Goal: Information Seeking & Learning: Compare options

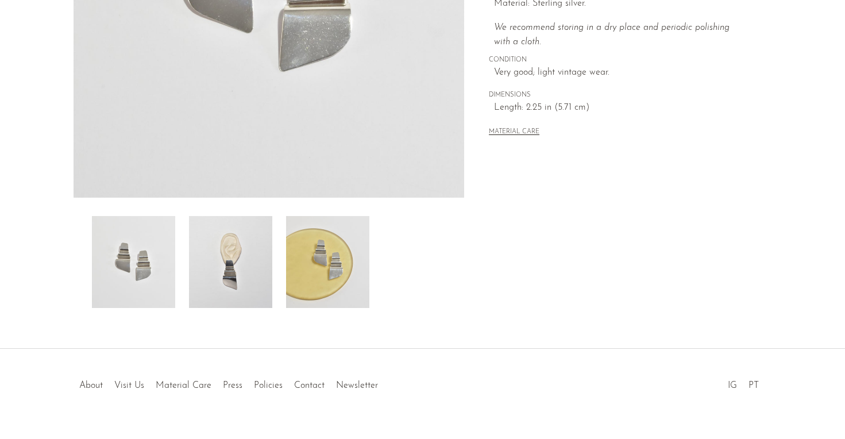
scroll to position [309, 0]
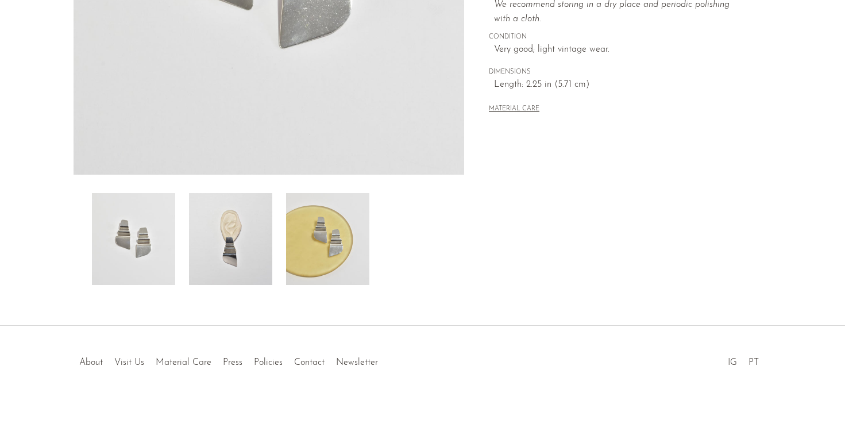
click at [247, 256] on img at bounding box center [230, 239] width 83 height 92
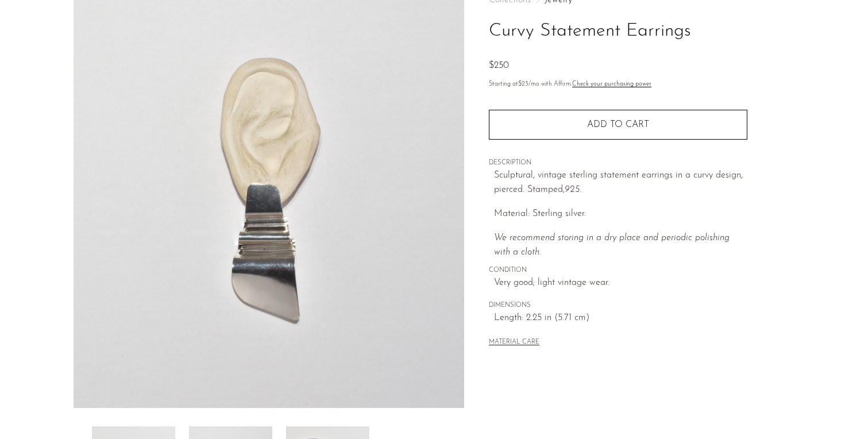
scroll to position [0, 0]
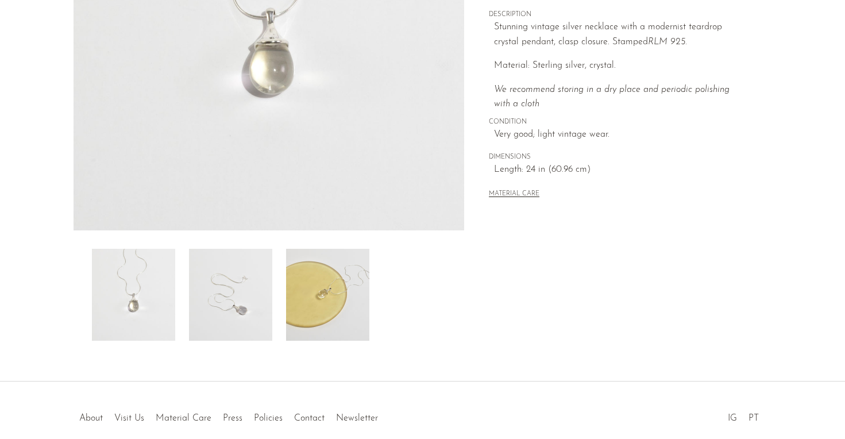
scroll to position [254, 0]
click at [230, 326] on img at bounding box center [230, 294] width 83 height 92
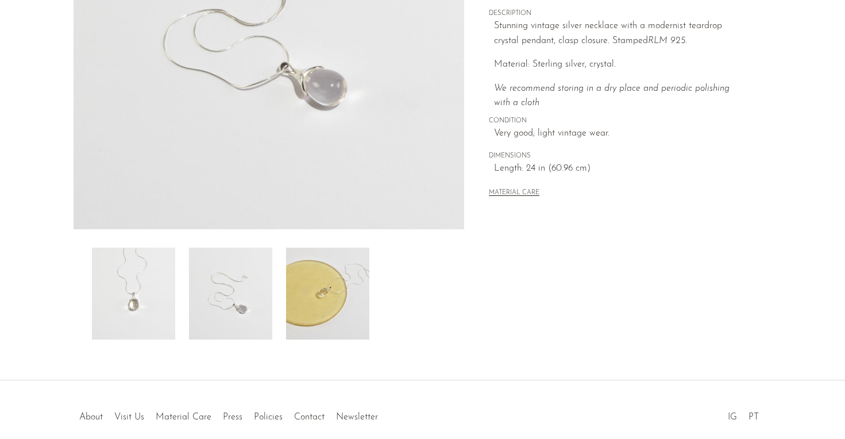
click at [312, 320] on img at bounding box center [327, 294] width 83 height 92
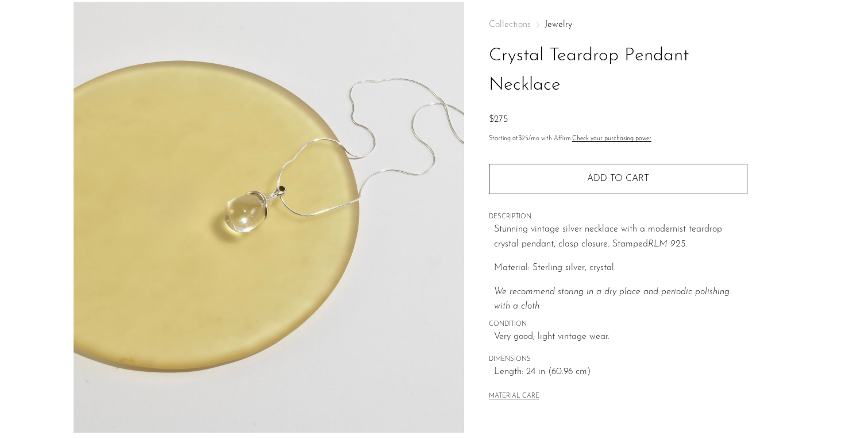
scroll to position [51, 0]
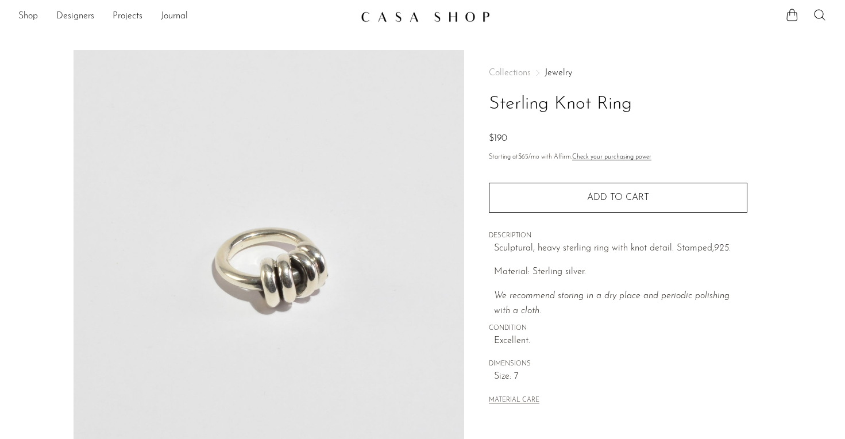
scroll to position [1, 0]
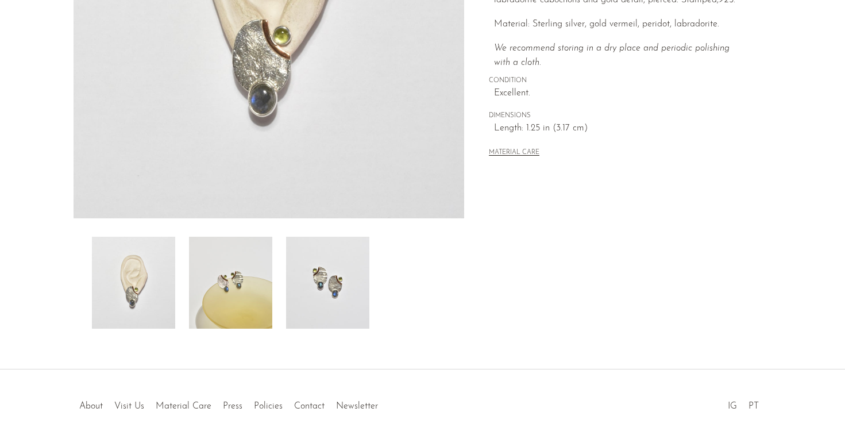
scroll to position [309, 0]
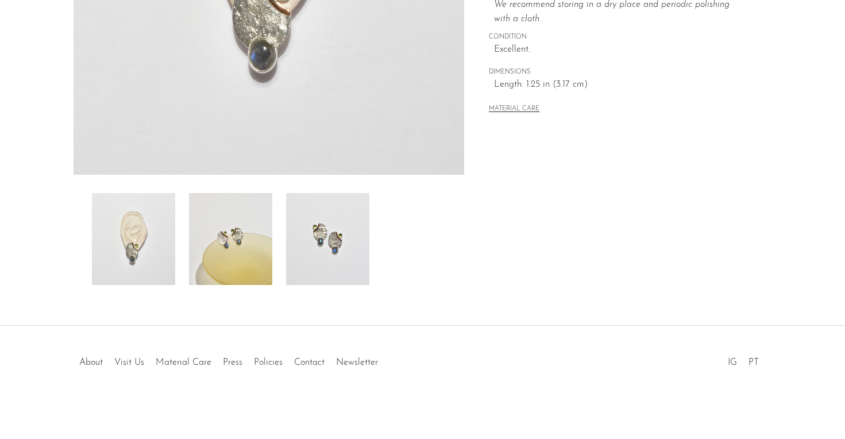
click at [241, 248] on img at bounding box center [230, 239] width 83 height 92
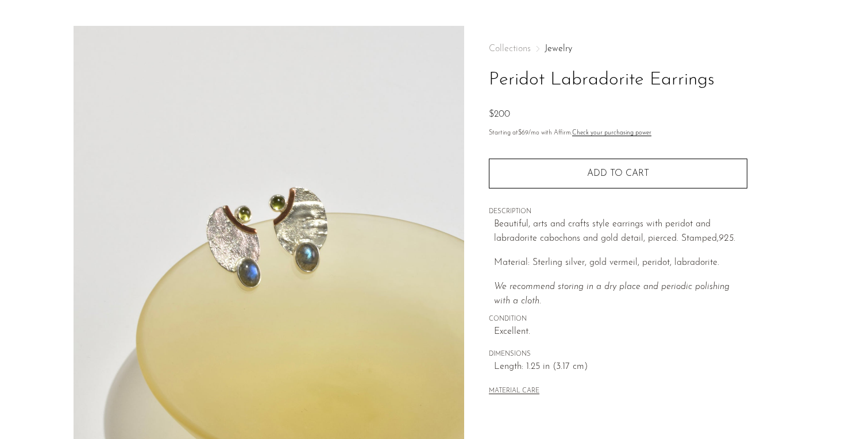
scroll to position [25, 0]
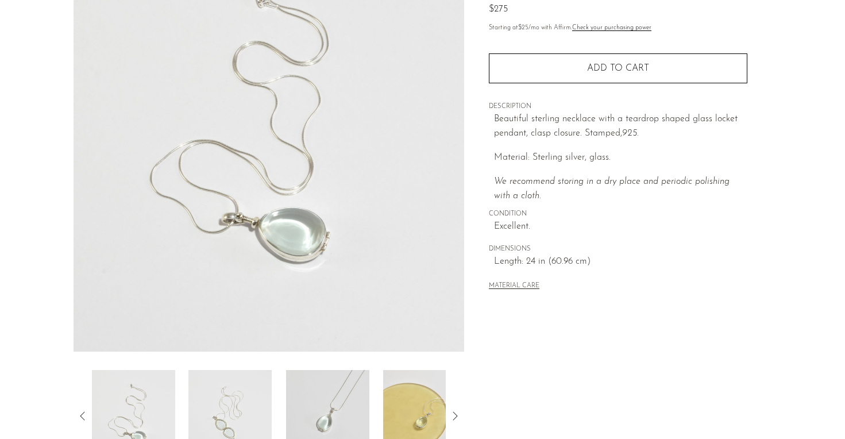
scroll to position [309, 0]
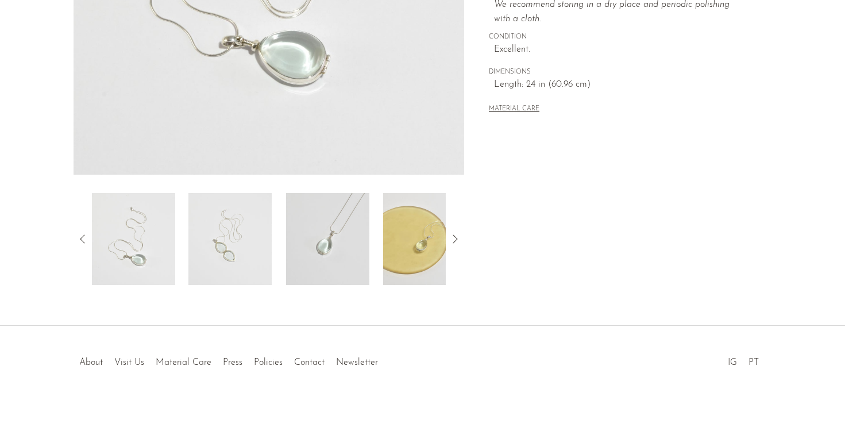
click at [426, 242] on img at bounding box center [424, 239] width 83 height 92
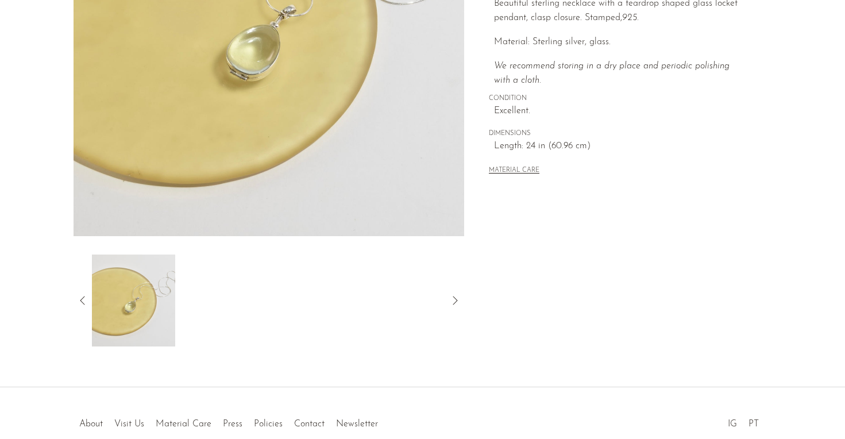
scroll to position [222, 0]
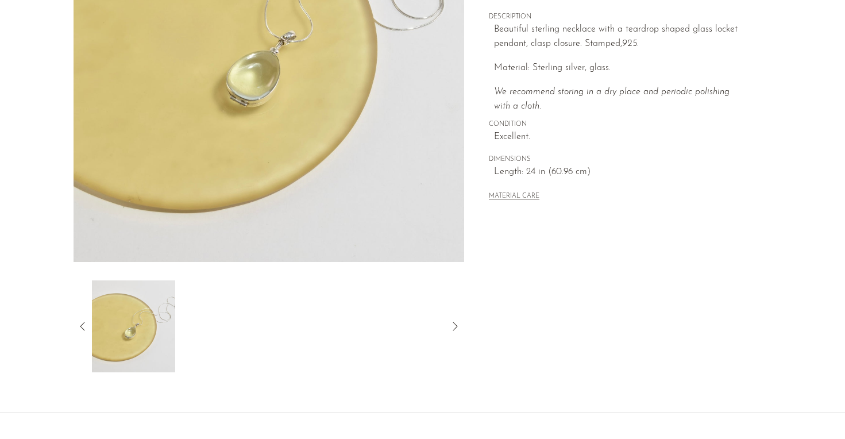
click at [82, 326] on icon at bounding box center [83, 326] width 14 height 14
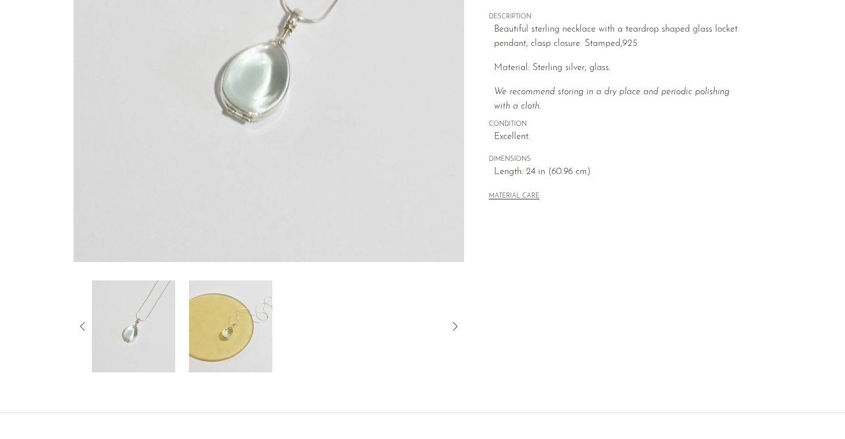
click at [154, 311] on img at bounding box center [132, 326] width 83 height 92
click at [137, 334] on img at bounding box center [133, 326] width 83 height 92
click at [82, 324] on icon at bounding box center [83, 326] width 14 height 14
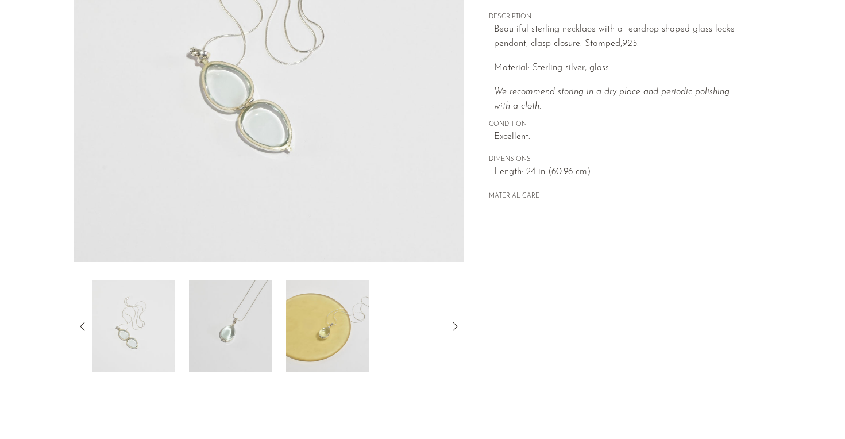
click at [140, 334] on img at bounding box center [132, 326] width 83 height 92
click at [80, 329] on icon at bounding box center [83, 326] width 14 height 14
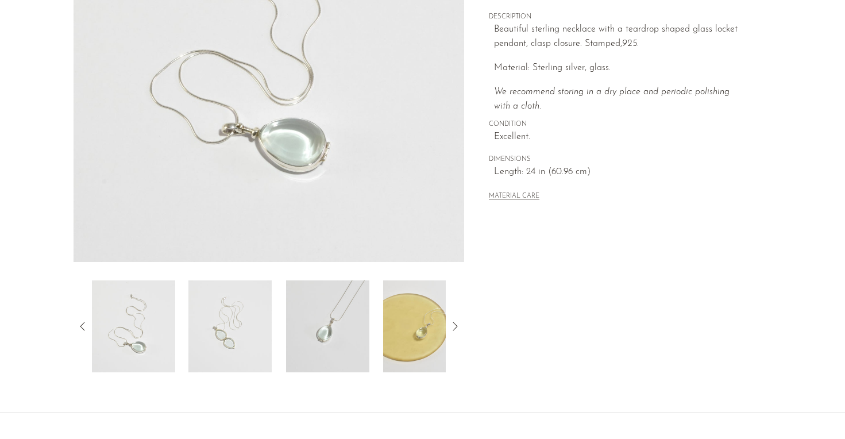
click at [146, 331] on img at bounding box center [133, 326] width 83 height 92
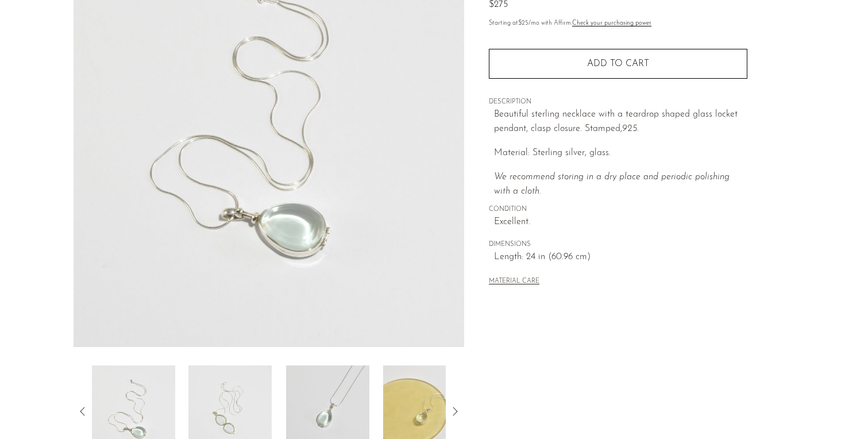
scroll to position [0, 0]
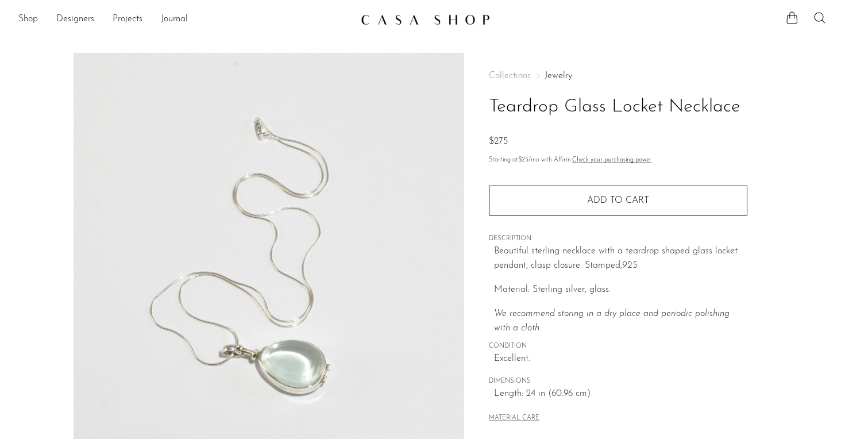
click at [563, 74] on link "Jewelry" at bounding box center [558, 75] width 28 height 9
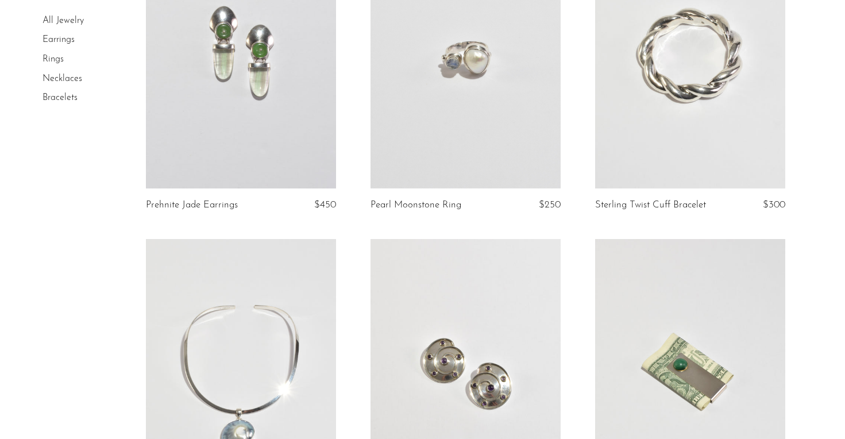
scroll to position [136, 0]
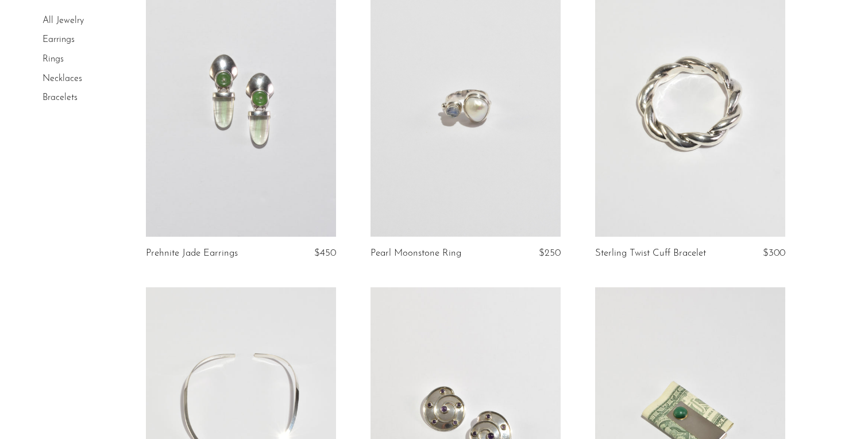
click at [473, 131] on link at bounding box center [465, 103] width 190 height 266
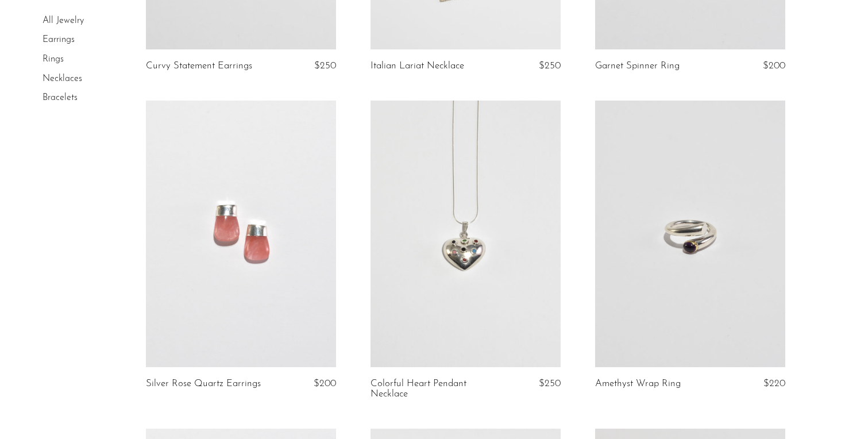
scroll to position [2624, 0]
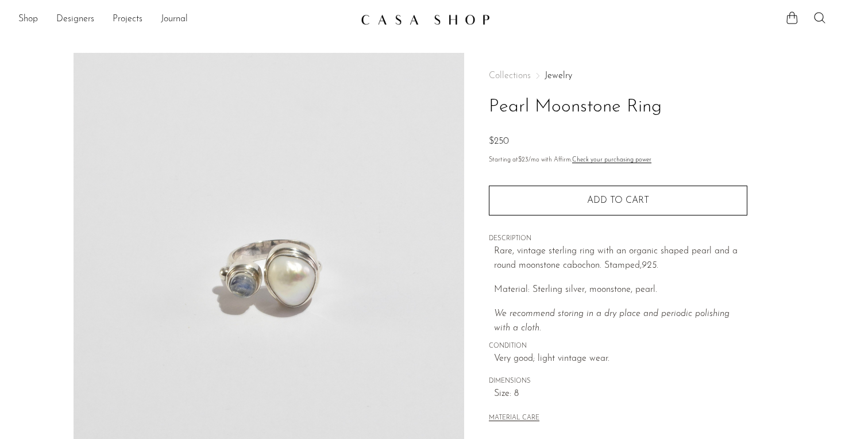
scroll to position [11, 0]
